Goal: Register for event/course

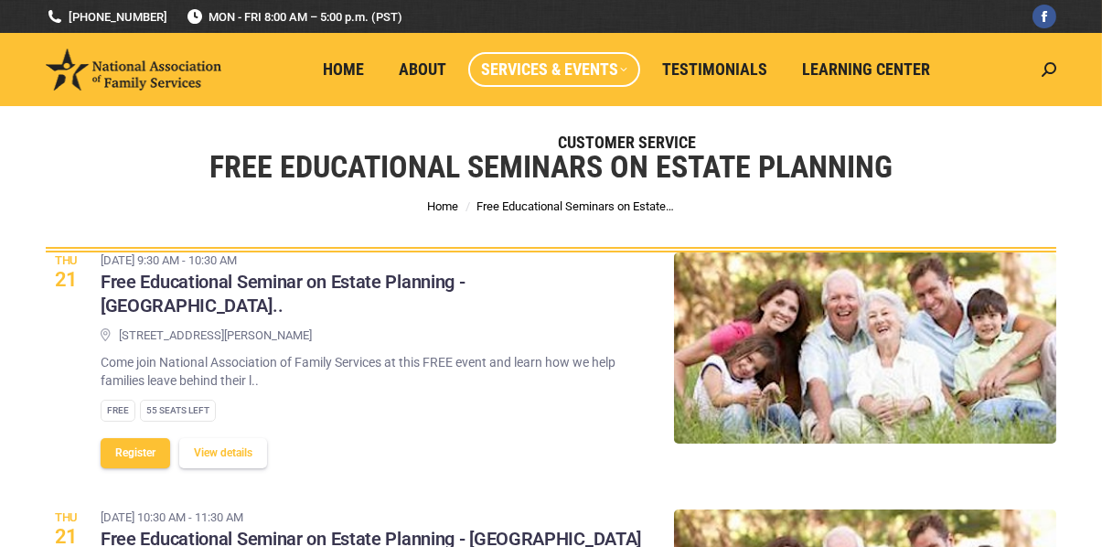
click at [606, 327] on div "16759 Bernardo Center Dr., San Diego, CA 92128 Come join National Association o…" at bounding box center [374, 399] width 546 height 145
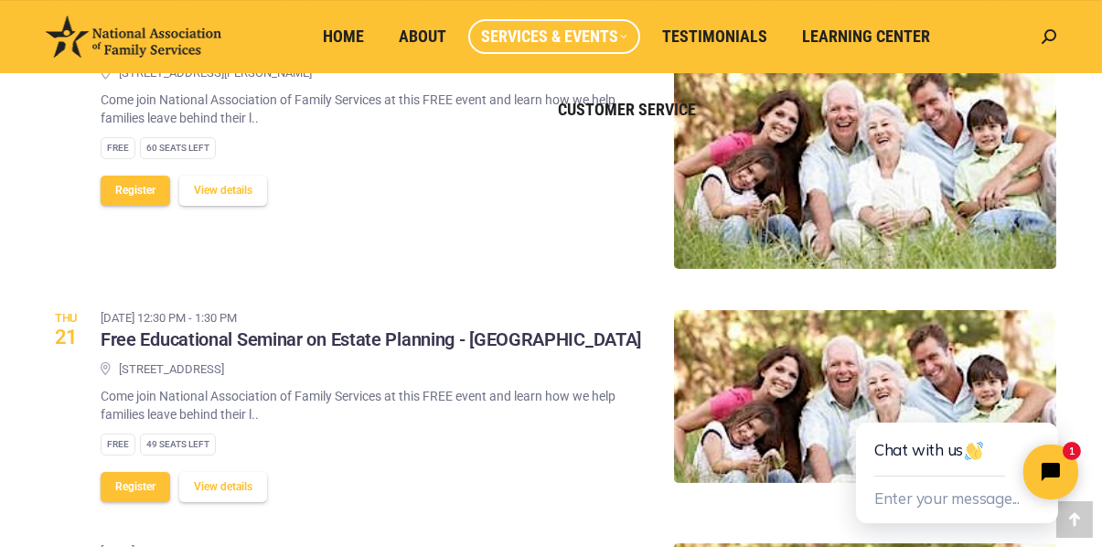
click at [1094, 351] on div "Loading events... Thu 21 August 21, 2025 @ 9:30 am - 10:30 am Free Educational …" at bounding box center [551, 279] width 1102 height 1513
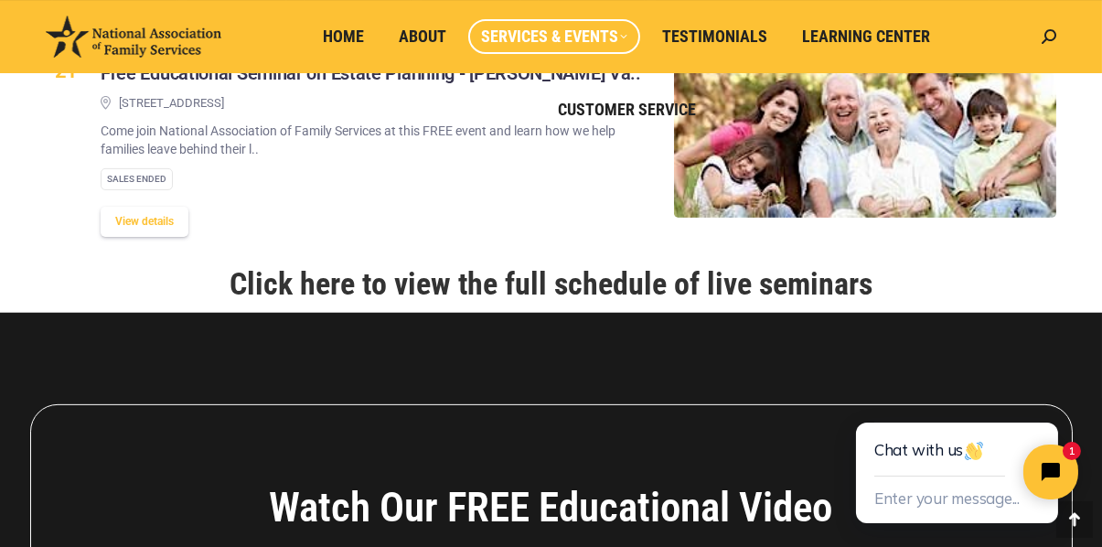
scroll to position [1463, 0]
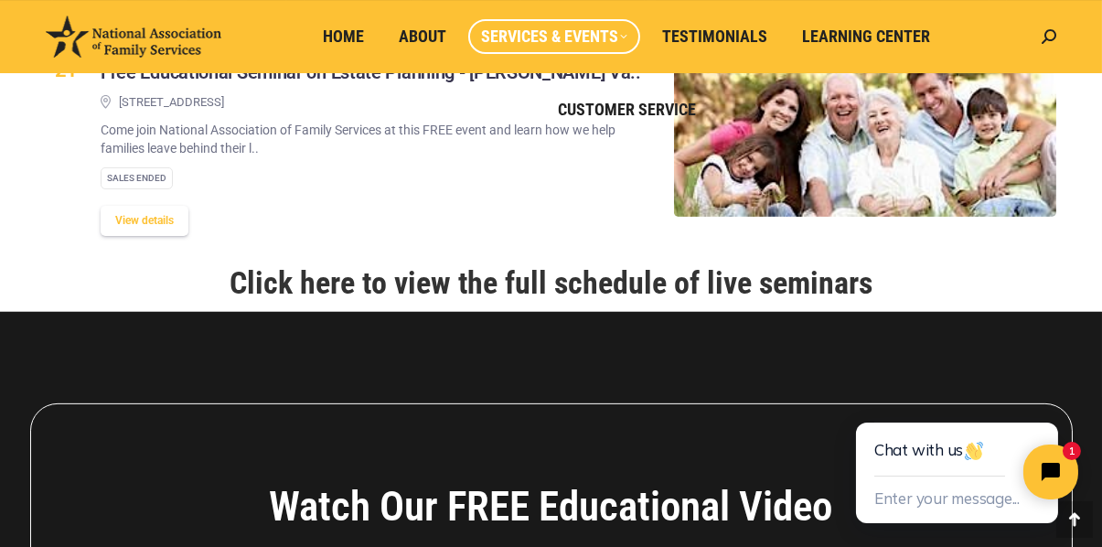
click at [508, 264] on link "Click here to view the full schedule of live seminars" at bounding box center [551, 282] width 643 height 37
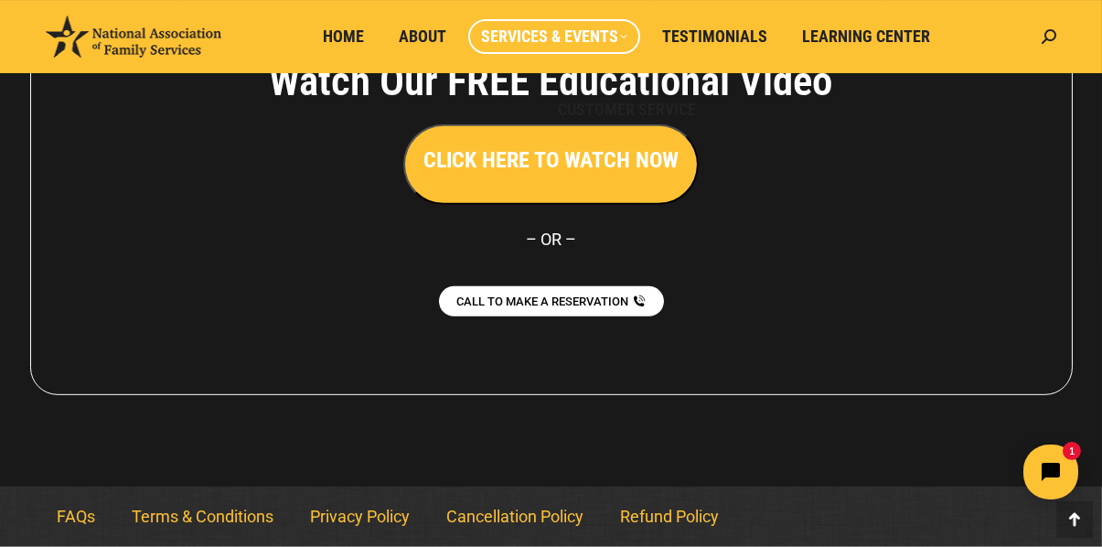
scroll to position [1858, 0]
click at [521, 517] on link "Cancellation Policy" at bounding box center [516, 517] width 174 height 42
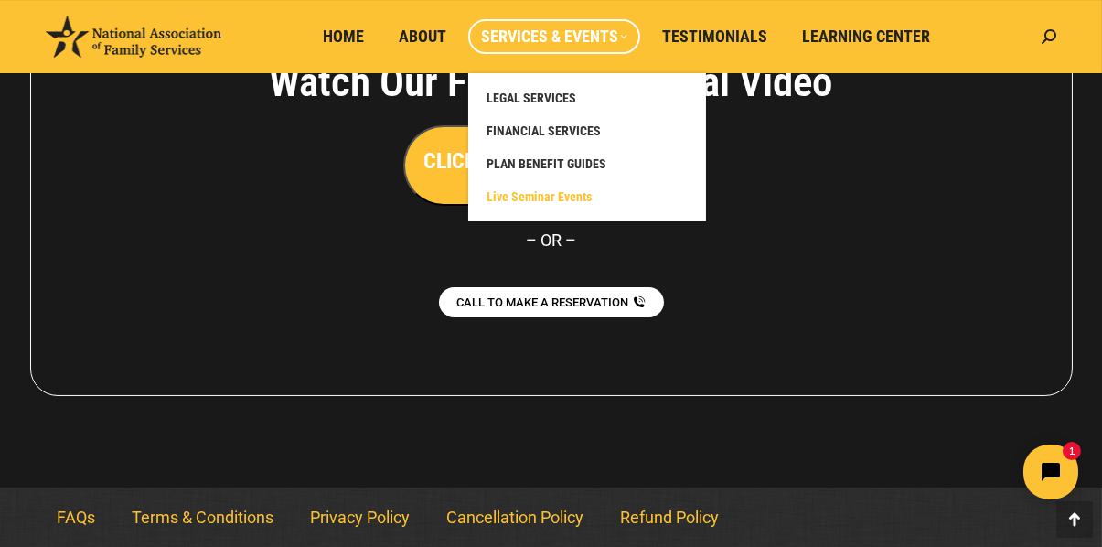
scroll to position [1858, 0]
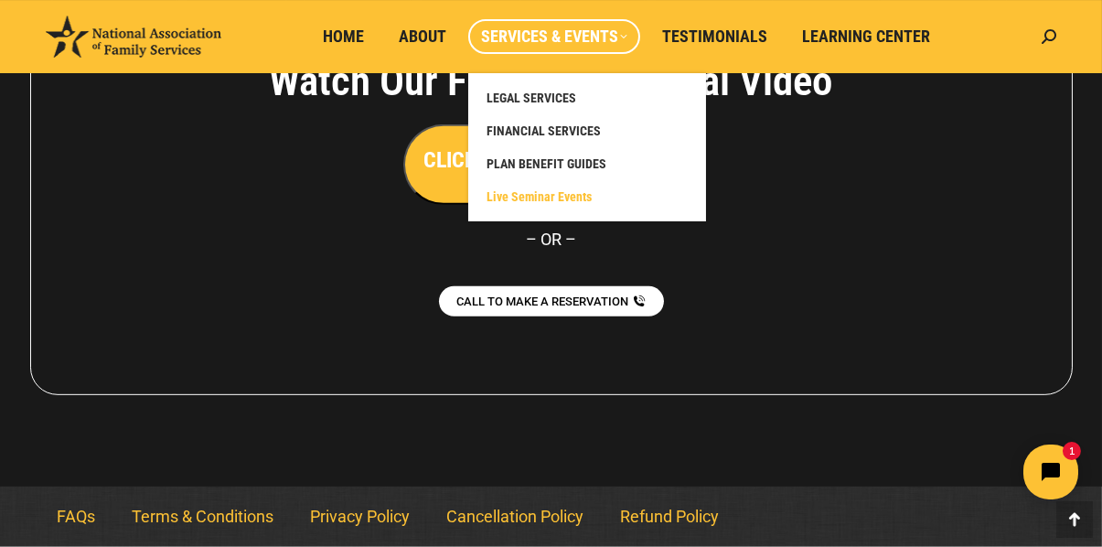
click at [509, 193] on span "Live Seminar Events" at bounding box center [539, 196] width 105 height 16
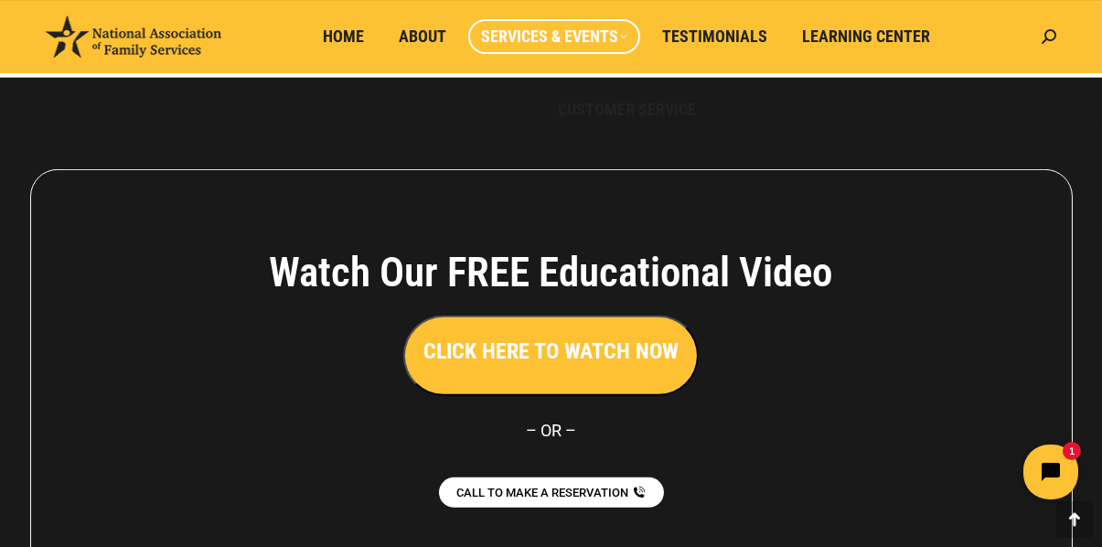
scroll to position [1641, 0]
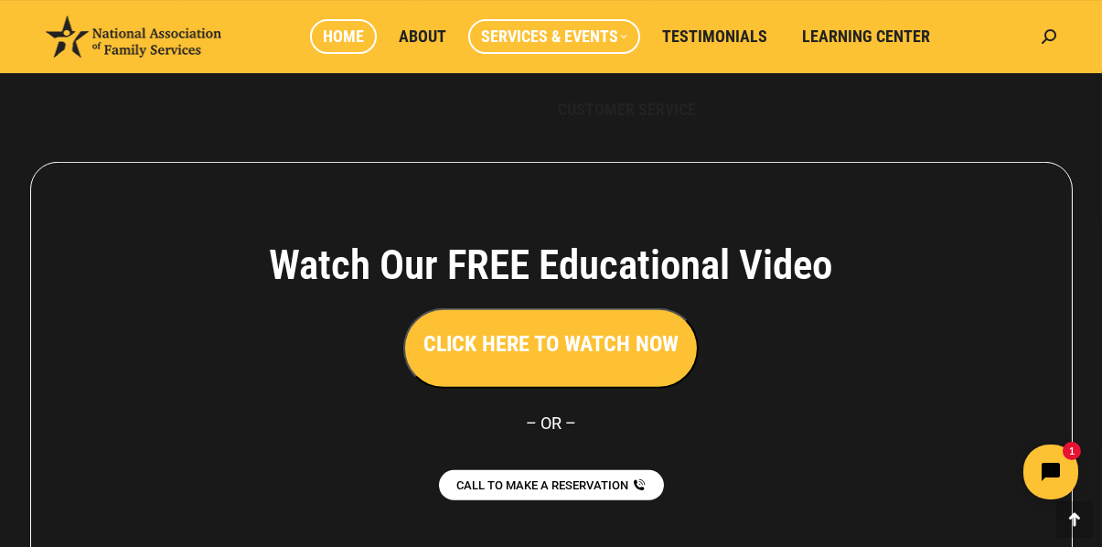
click at [344, 35] on span "Home" at bounding box center [343, 37] width 41 height 20
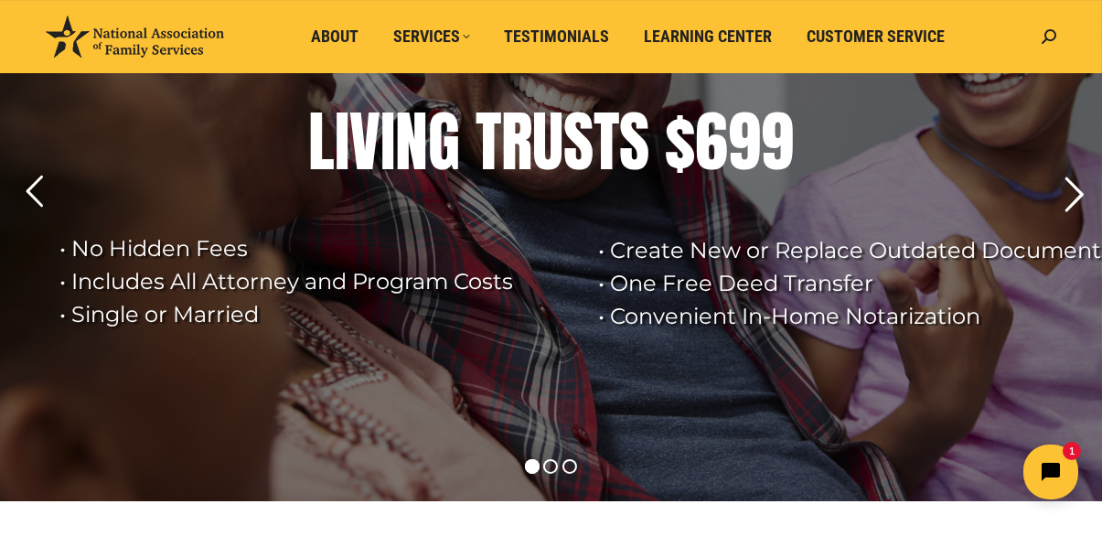
scroll to position [182, 0]
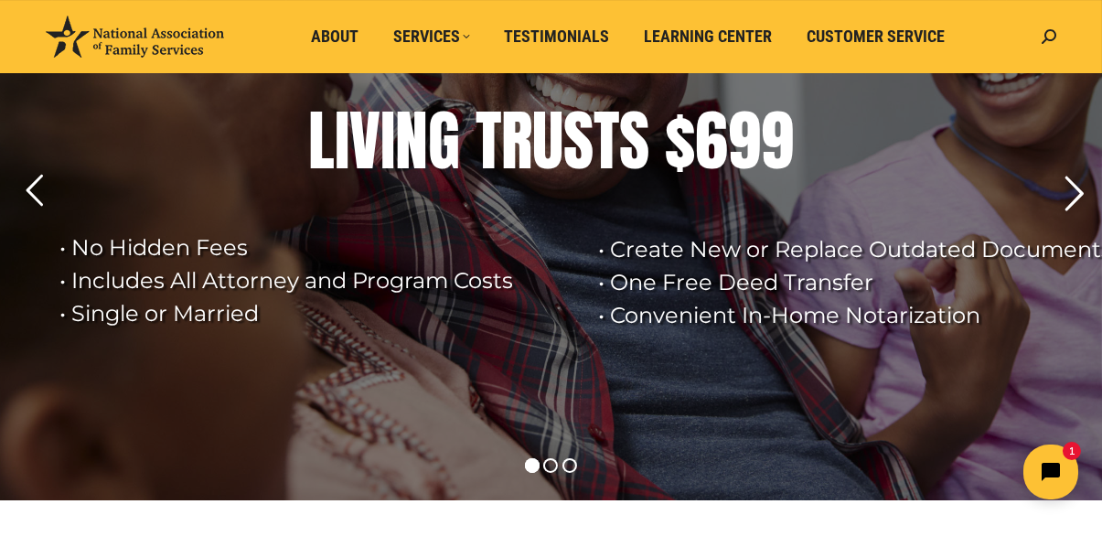
click at [1070, 194] on rs-arrow at bounding box center [1075, 194] width 46 height 46
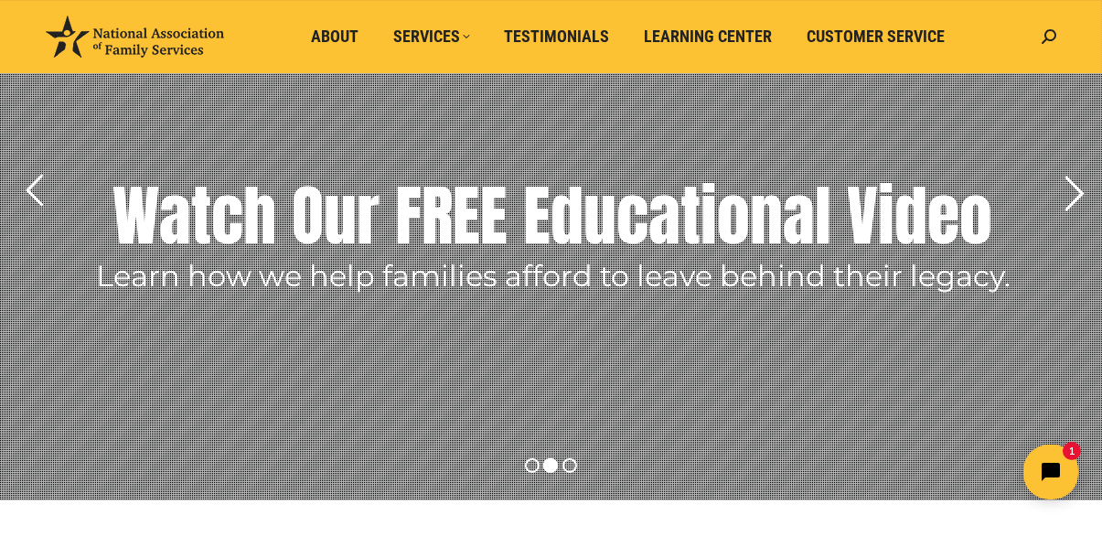
click at [1070, 194] on rs-arrow at bounding box center [1075, 194] width 46 height 46
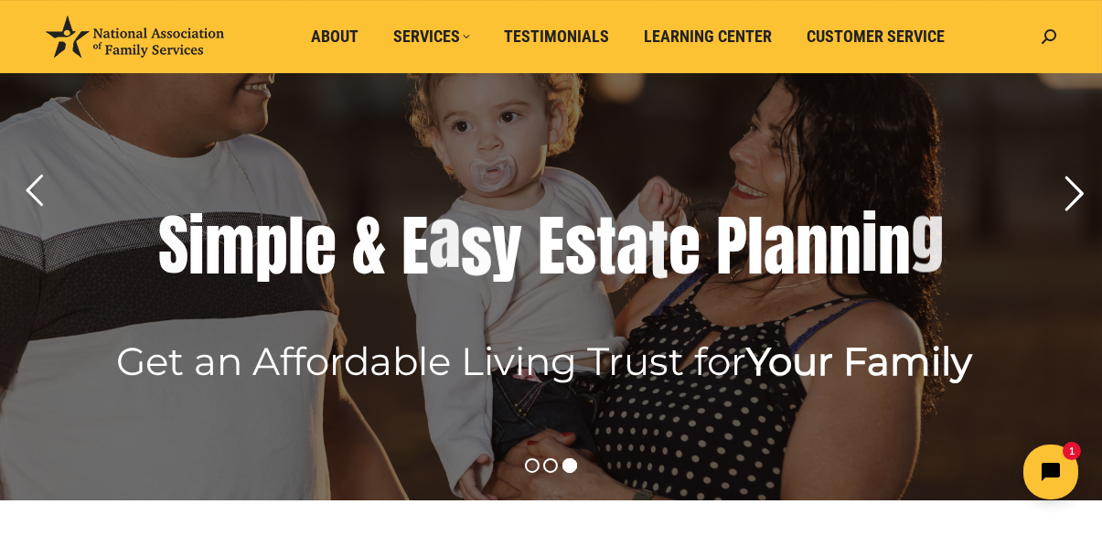
click at [1076, 190] on rs-arrow at bounding box center [1075, 194] width 46 height 46
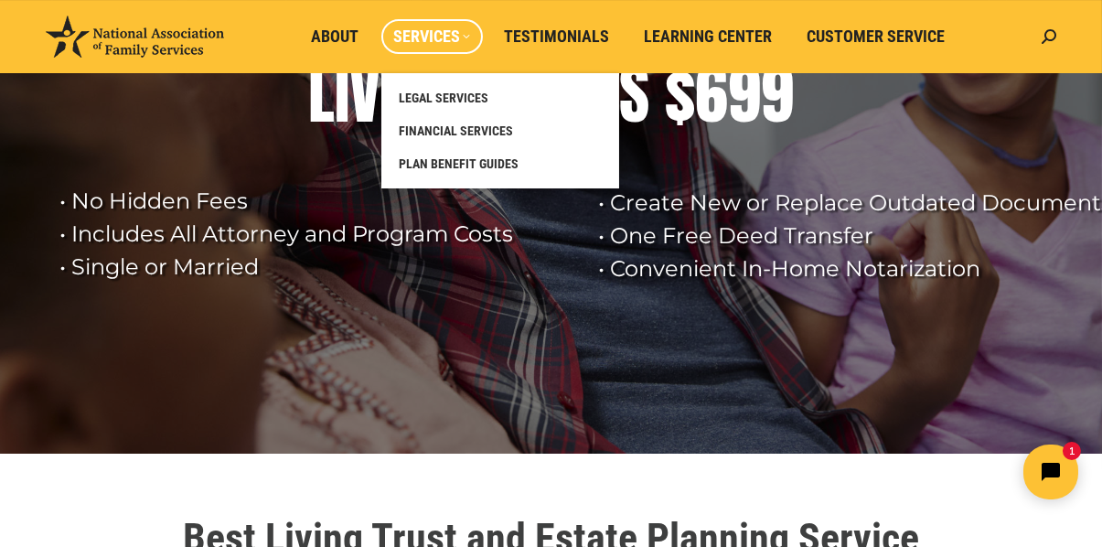
scroll to position [230, 0]
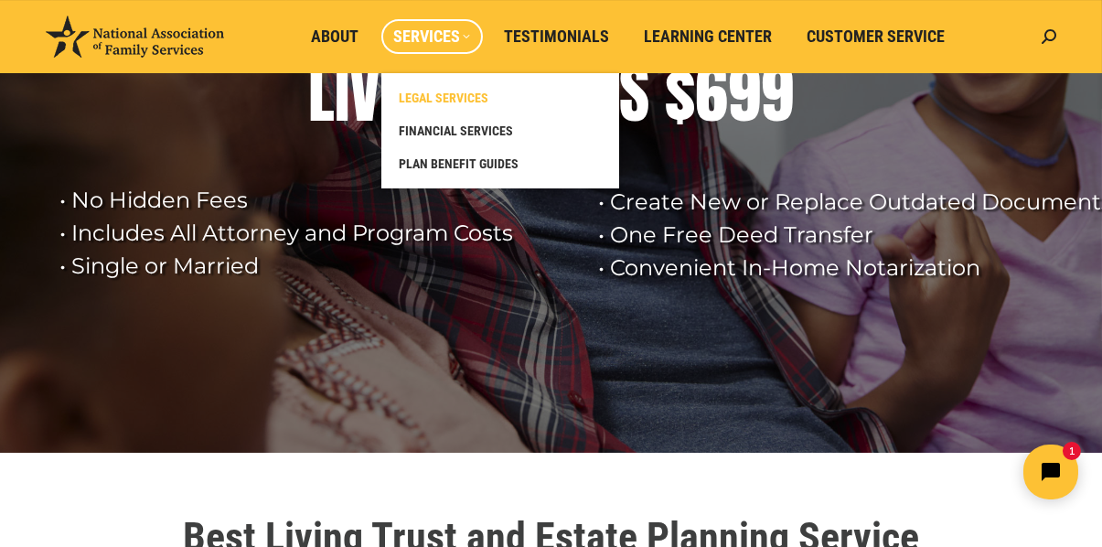
click at [449, 90] on span "LEGAL SERVICES" at bounding box center [445, 98] width 90 height 16
